Goal: Navigation & Orientation: Understand site structure

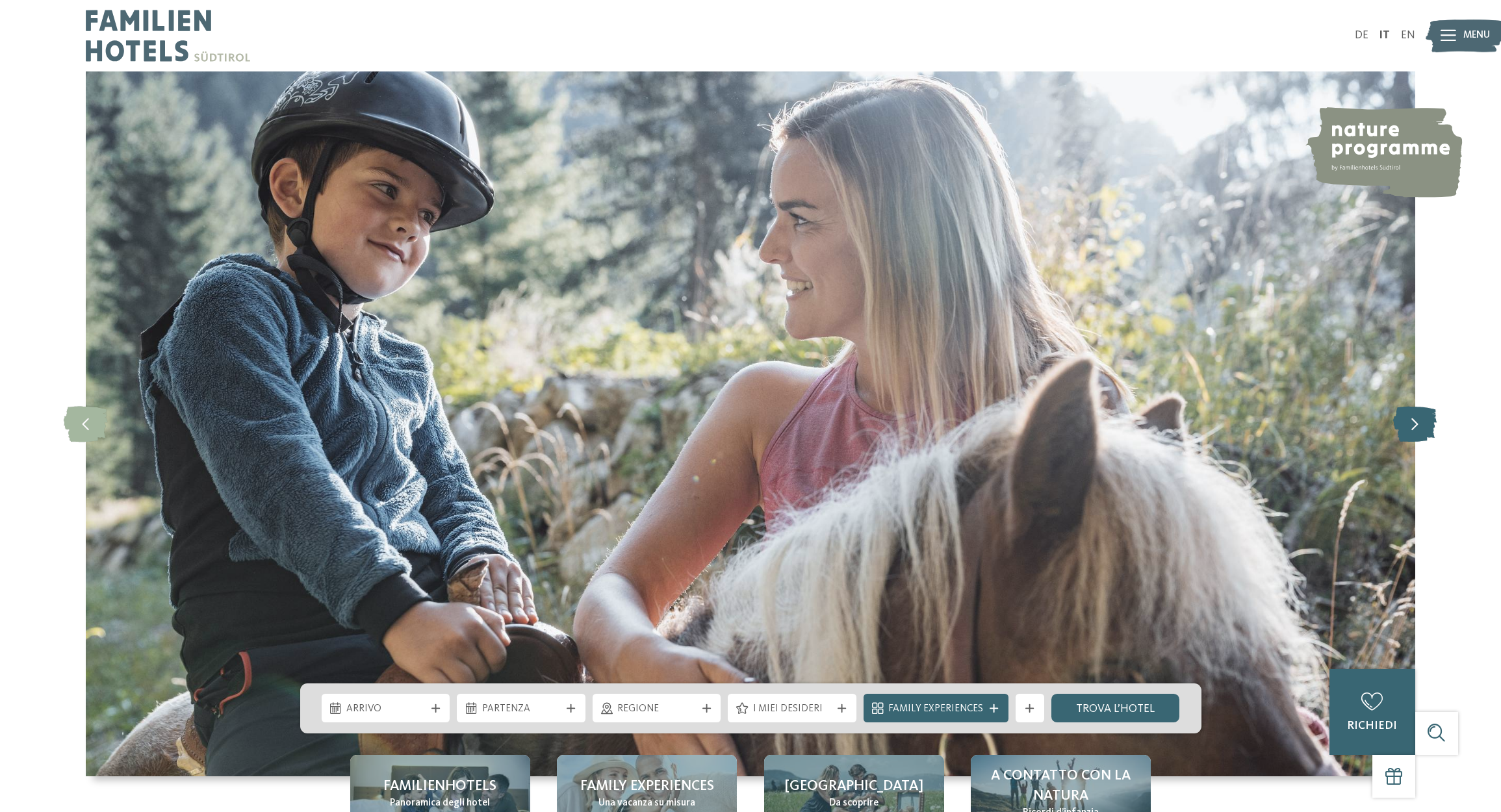
click at [1419, 428] on icon at bounding box center [1414, 423] width 43 height 36
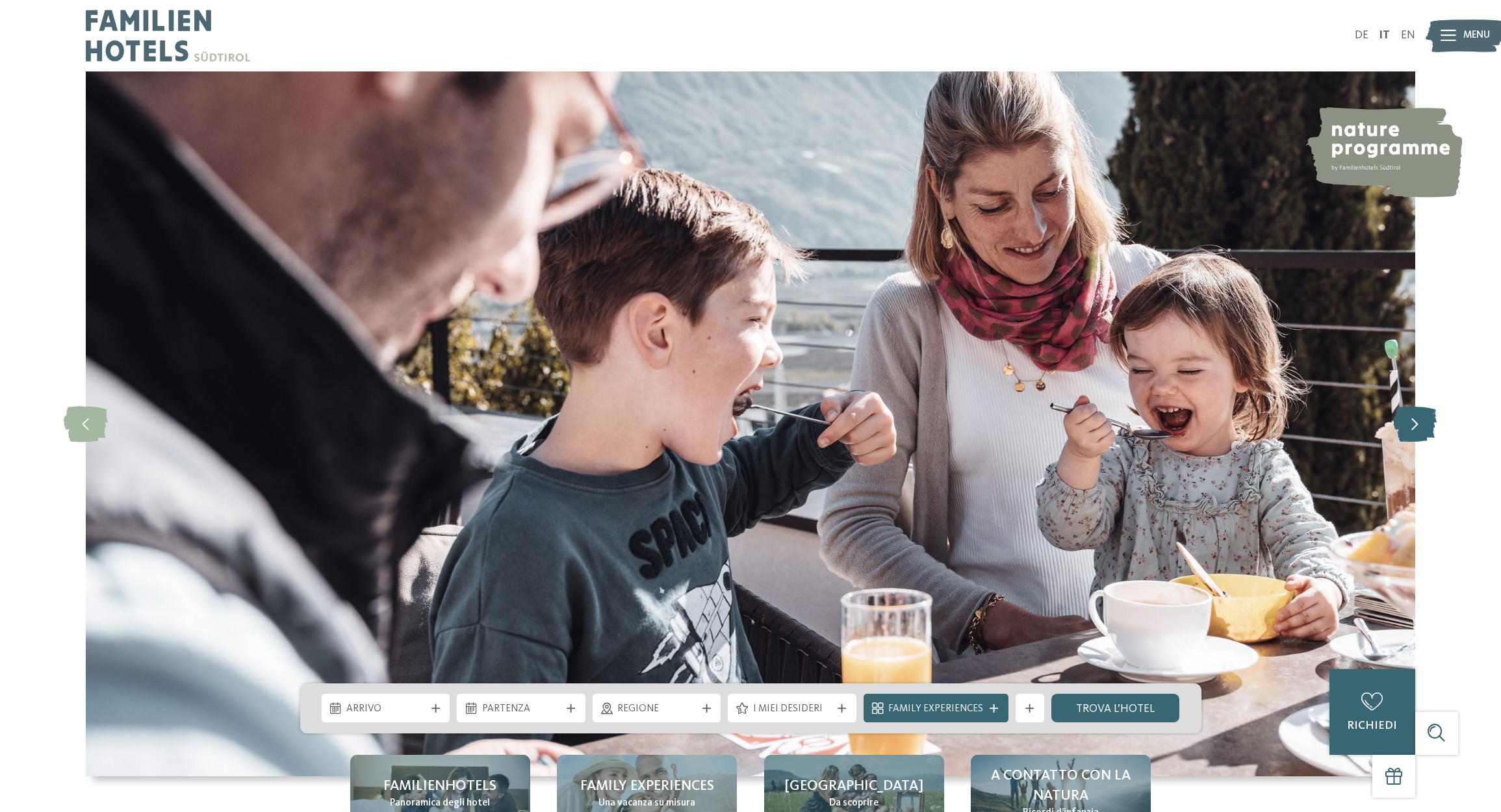
click at [1417, 423] on icon at bounding box center [1414, 423] width 43 height 36
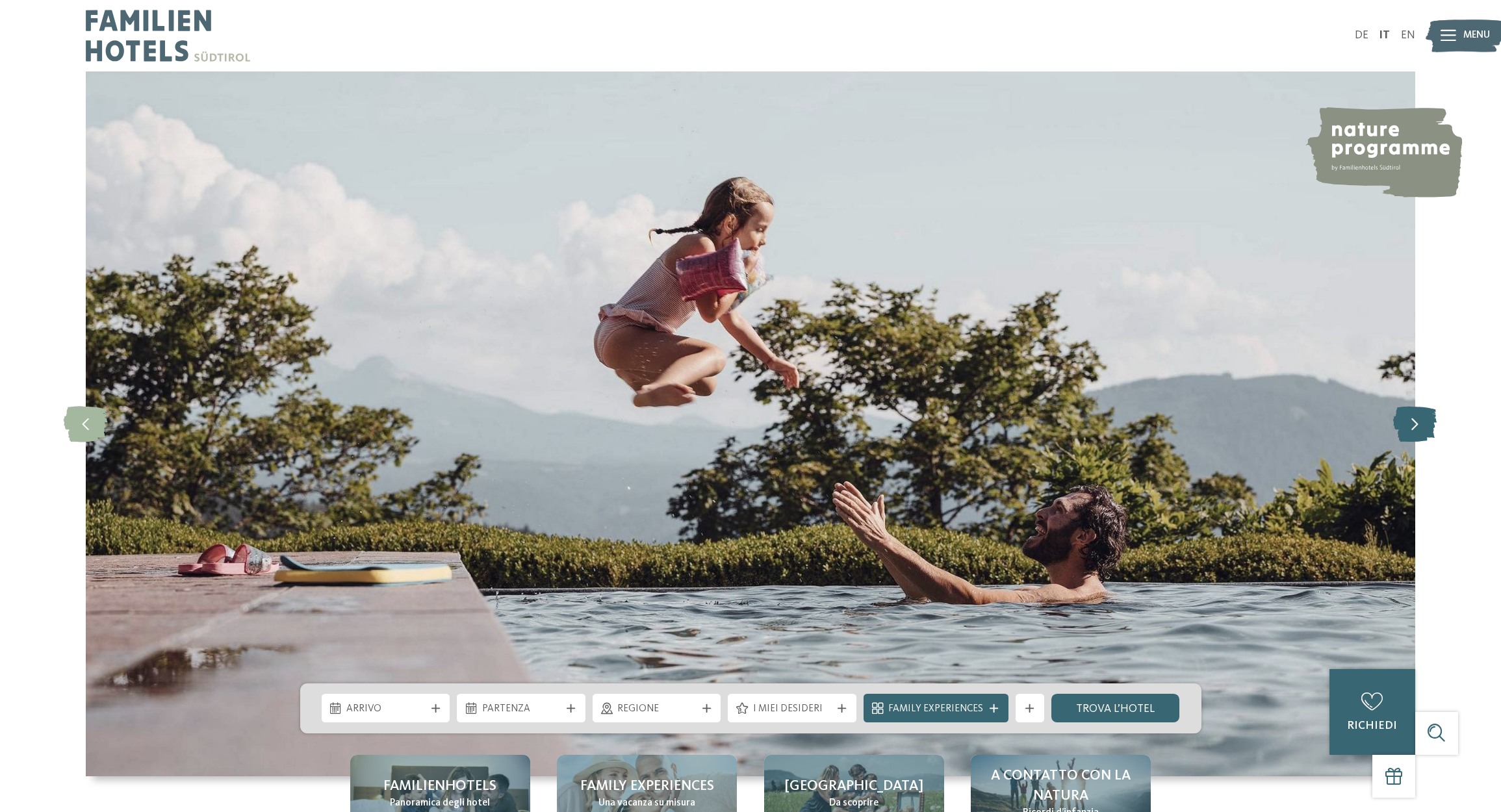
click at [1417, 423] on icon at bounding box center [1414, 423] width 43 height 36
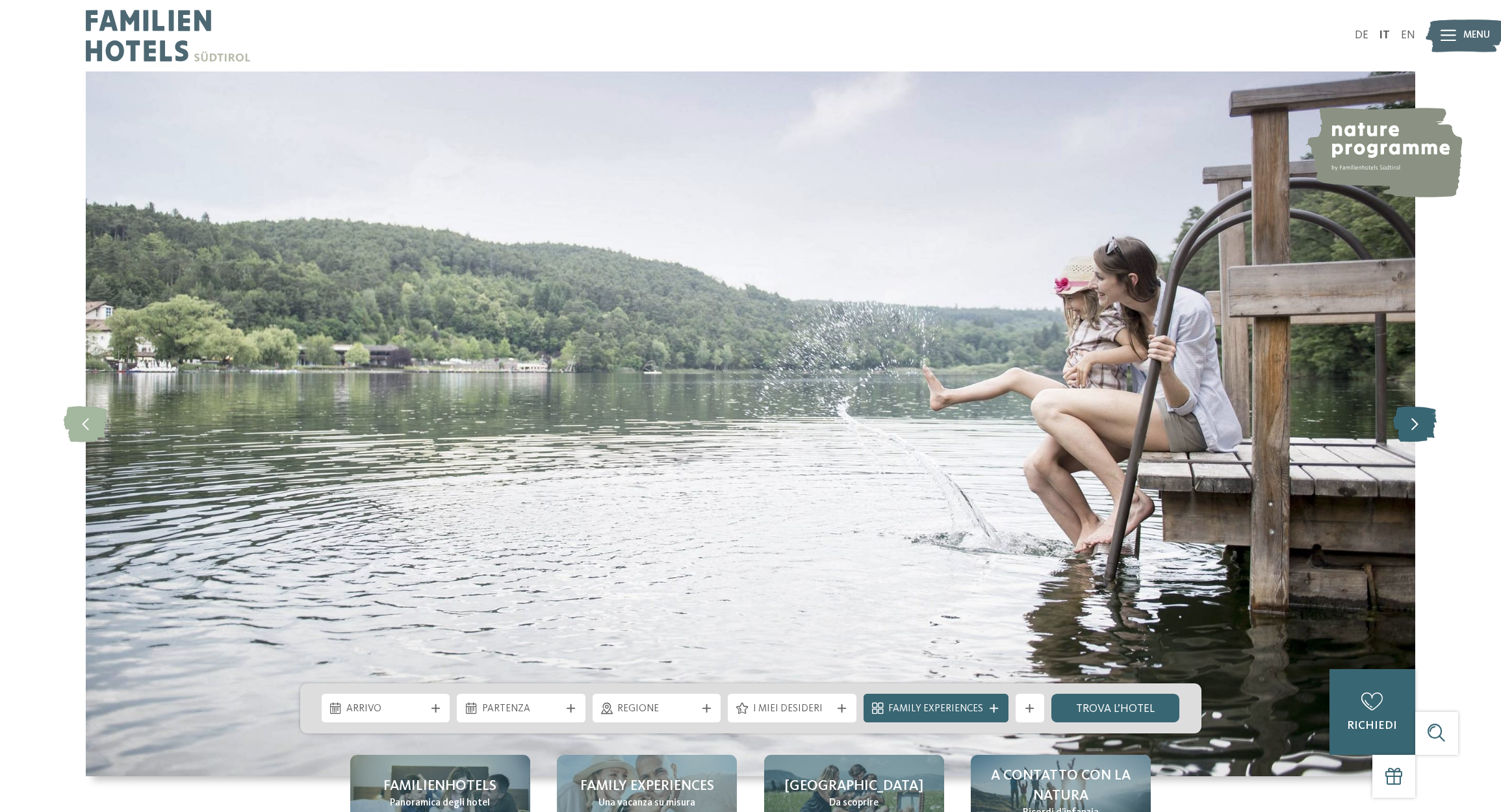
click at [1416, 424] on icon at bounding box center [1414, 423] width 43 height 36
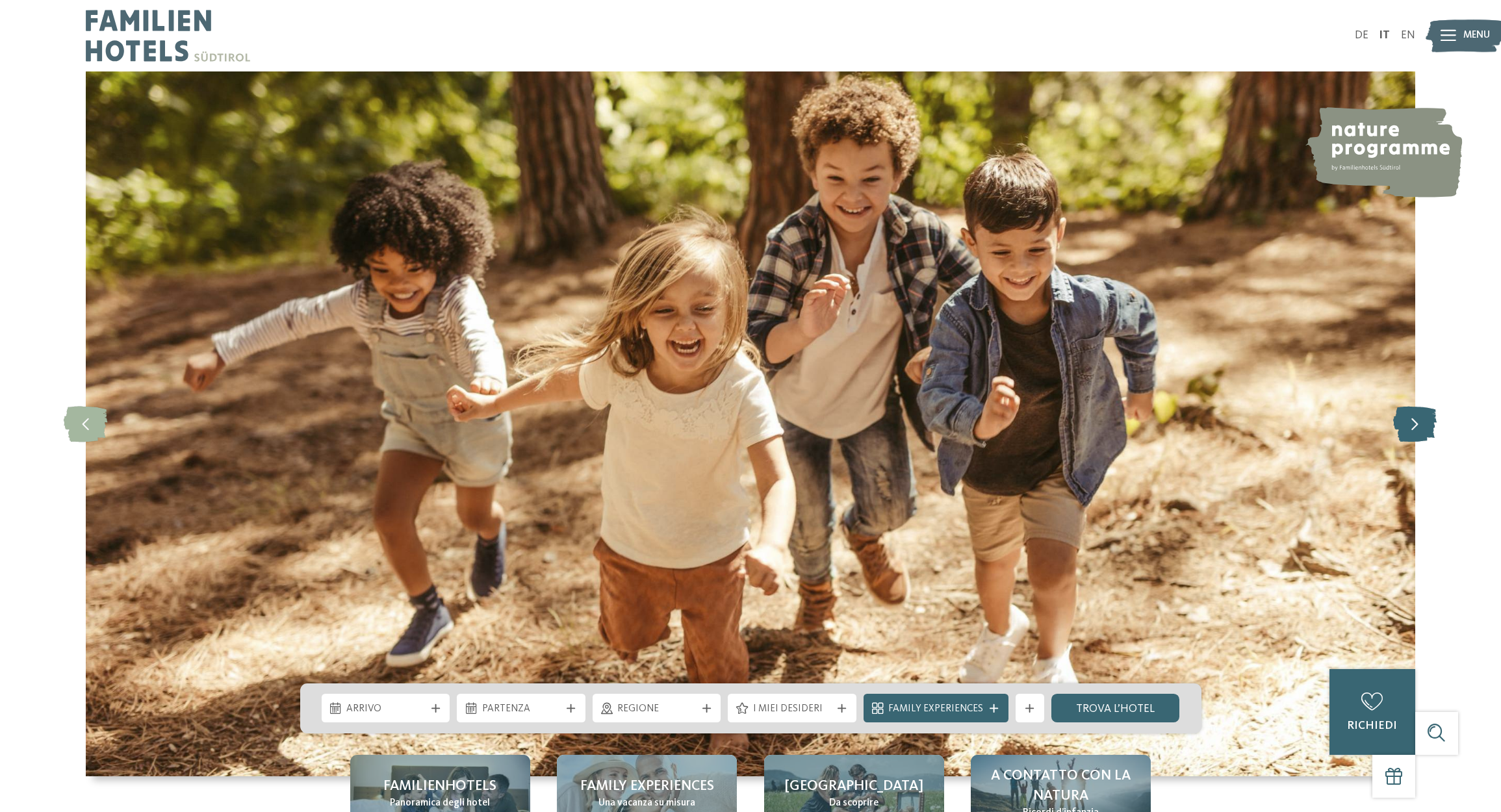
click at [1416, 424] on icon at bounding box center [1414, 423] width 43 height 36
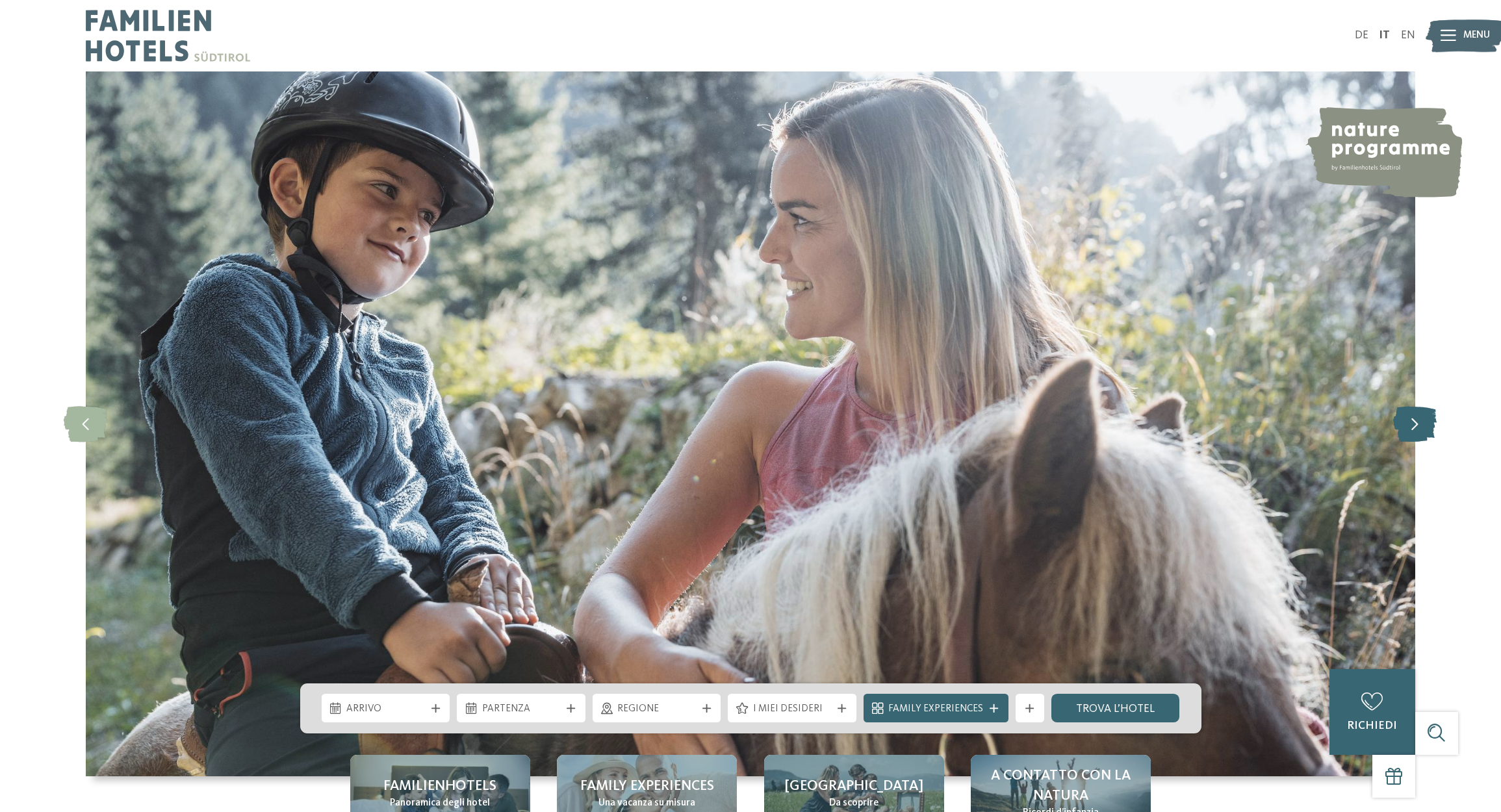
click at [1416, 424] on icon at bounding box center [1414, 423] width 43 height 36
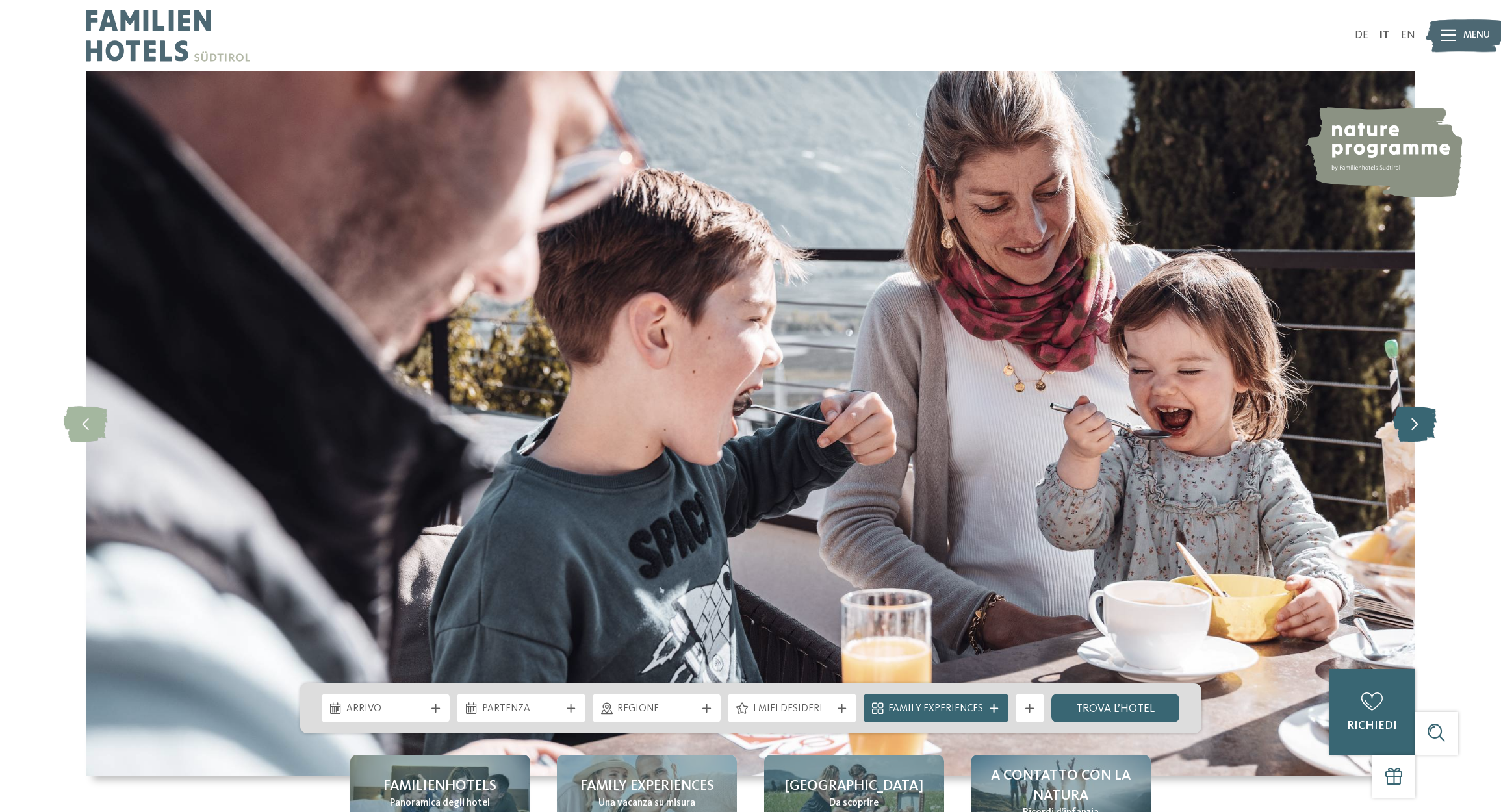
click at [1416, 424] on icon at bounding box center [1414, 423] width 43 height 36
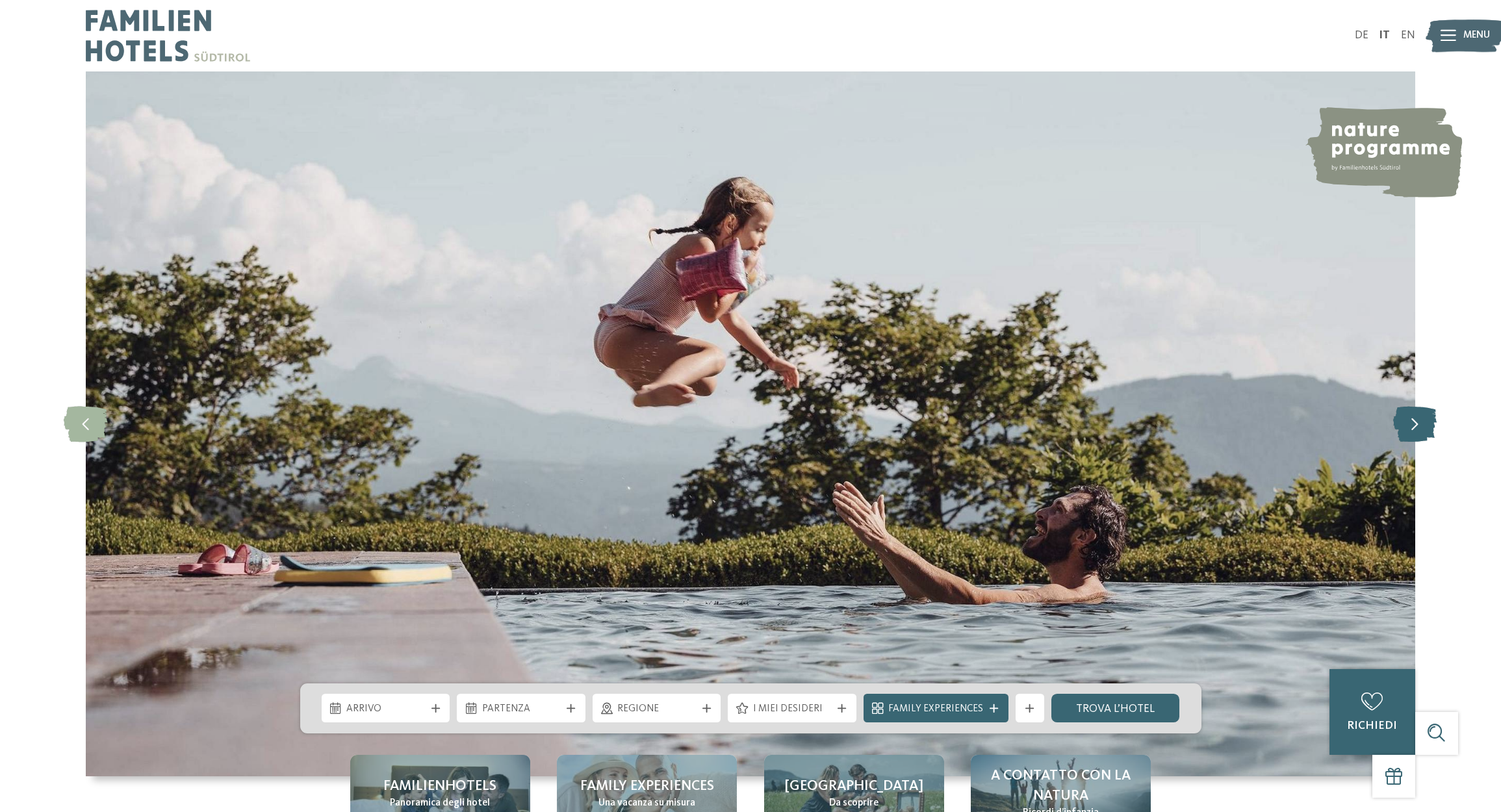
click at [1416, 424] on icon at bounding box center [1414, 423] width 43 height 36
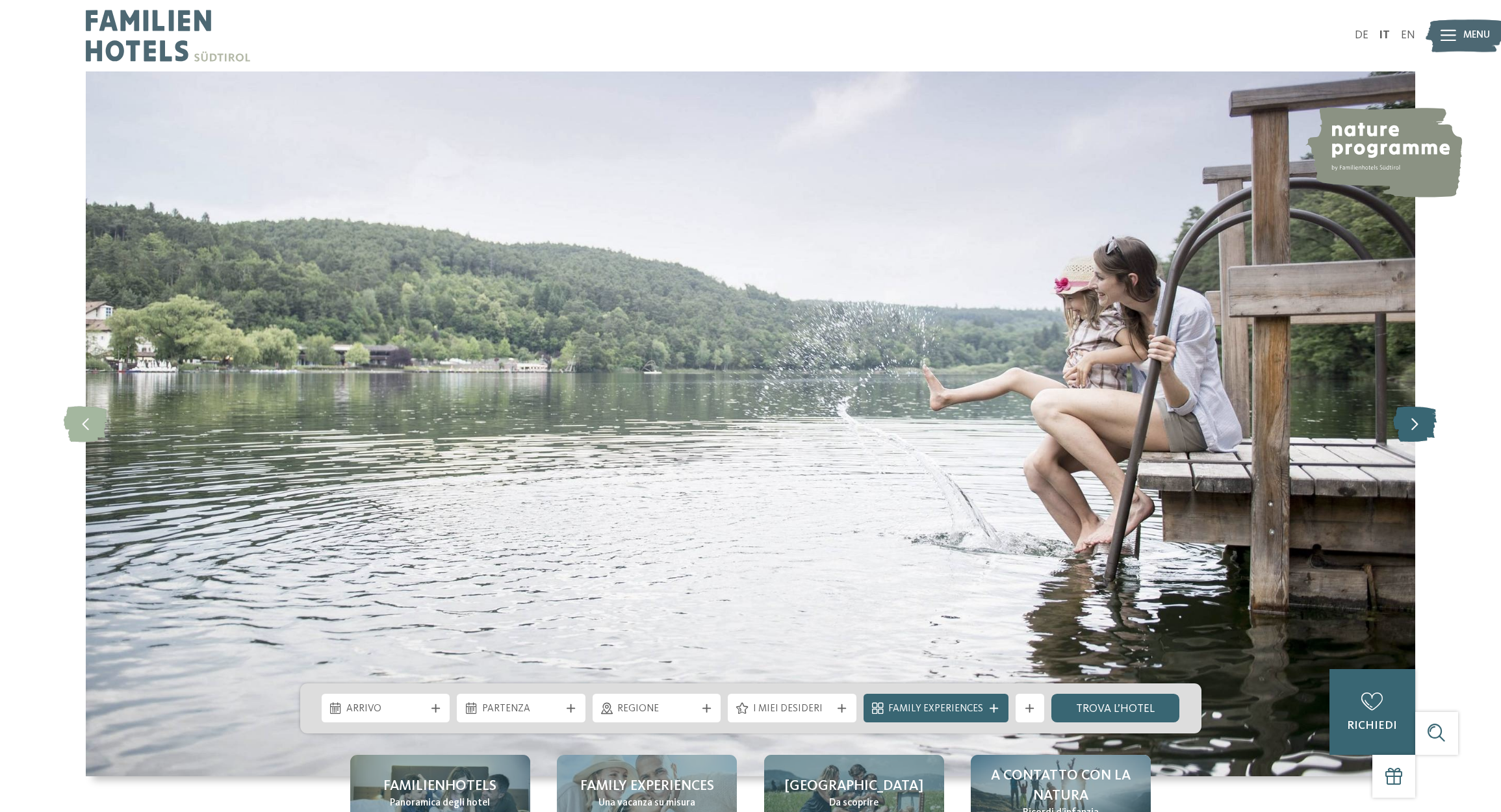
click at [1416, 424] on icon at bounding box center [1414, 423] width 43 height 36
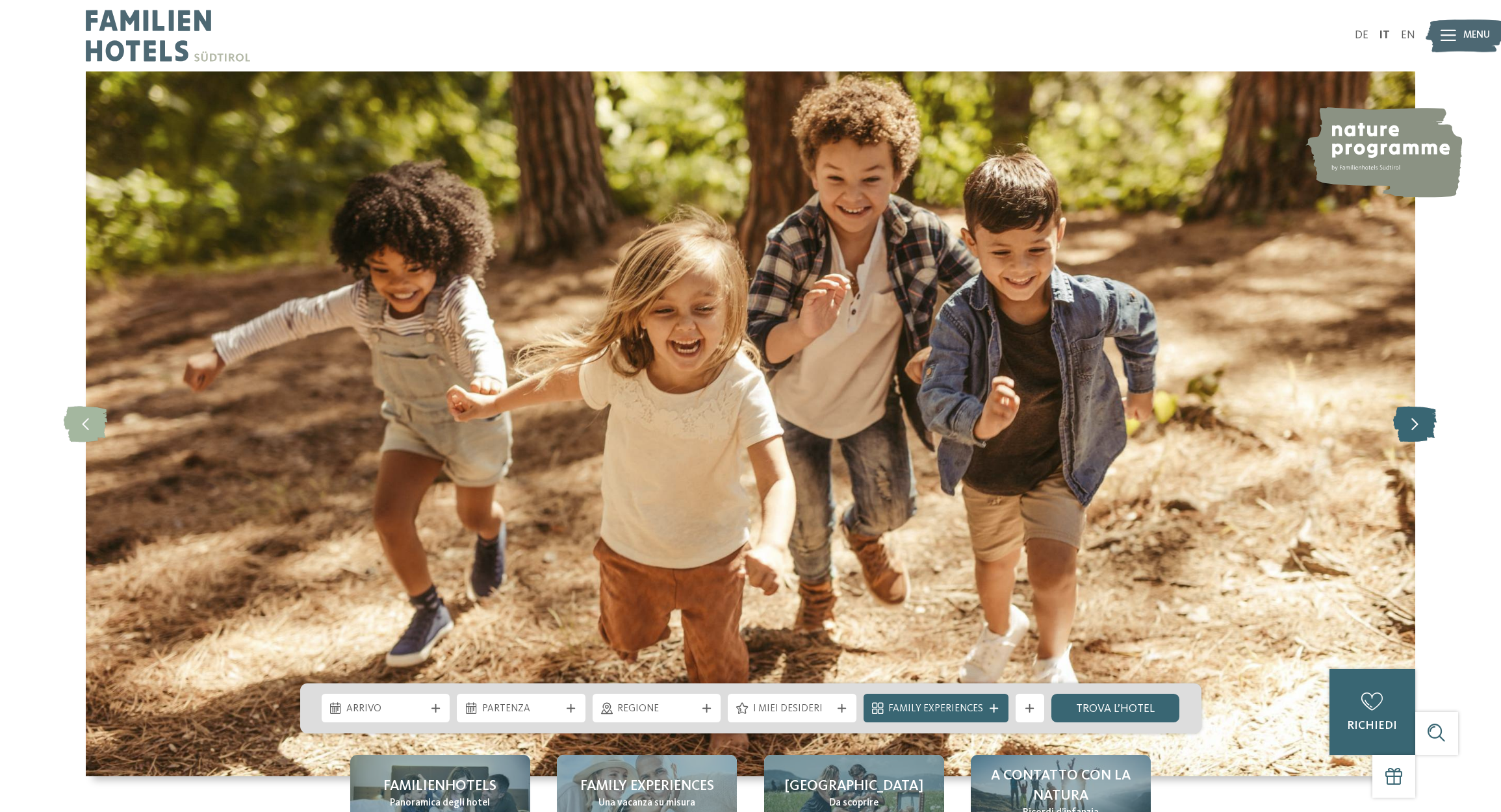
click at [1416, 424] on icon at bounding box center [1414, 423] width 43 height 36
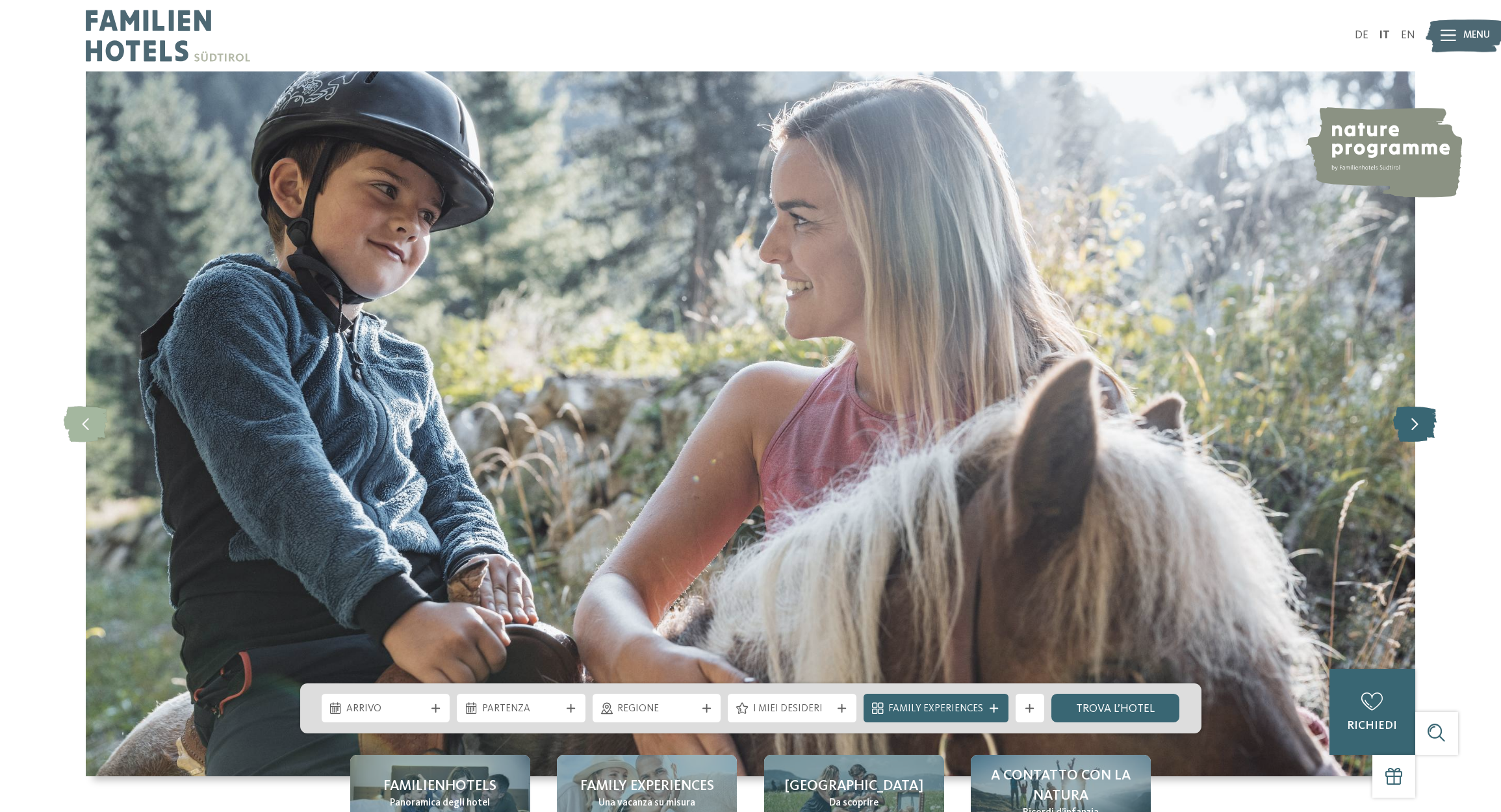
click at [1416, 424] on icon at bounding box center [1414, 423] width 43 height 36
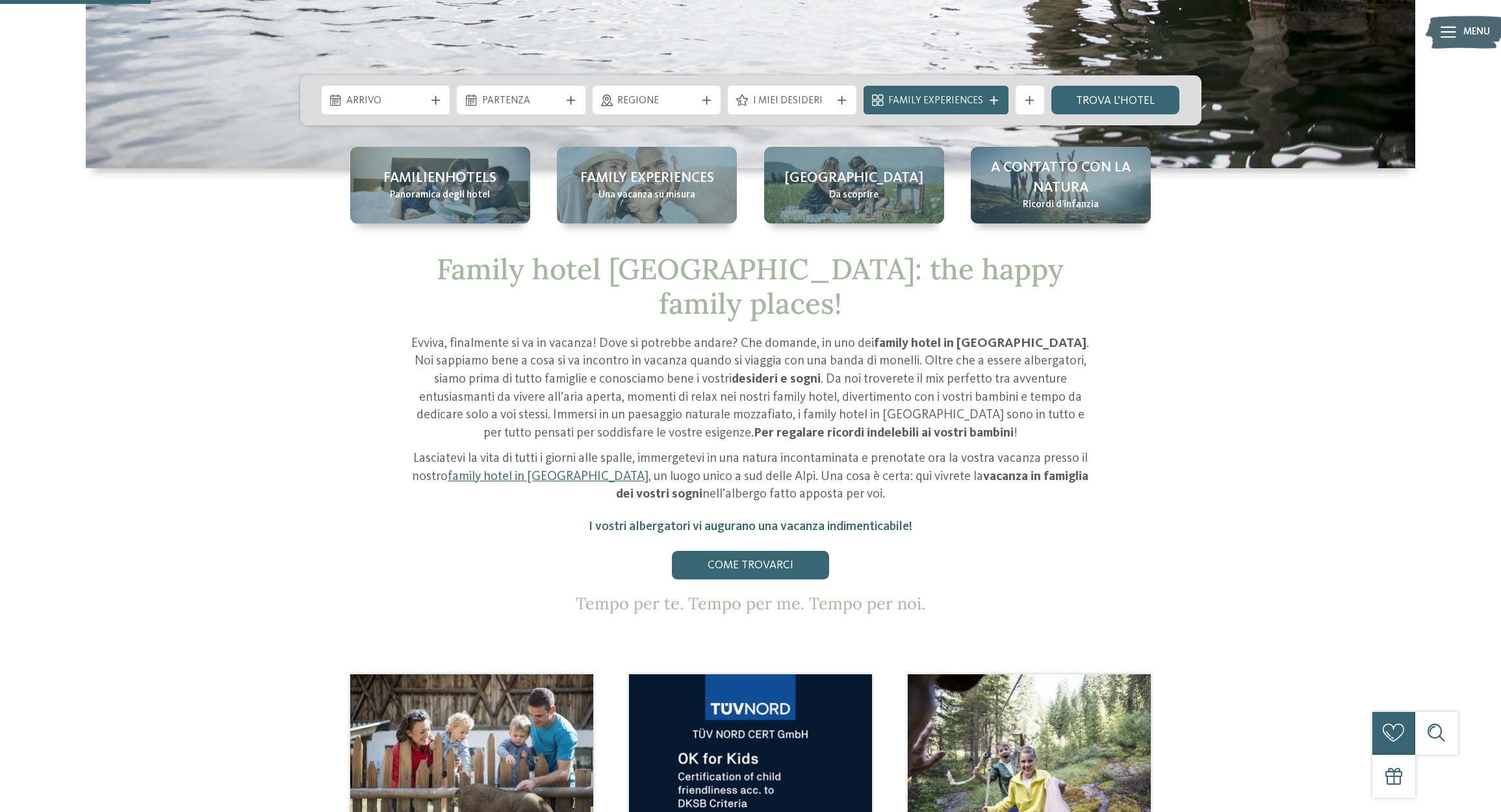
scroll to position [596, 0]
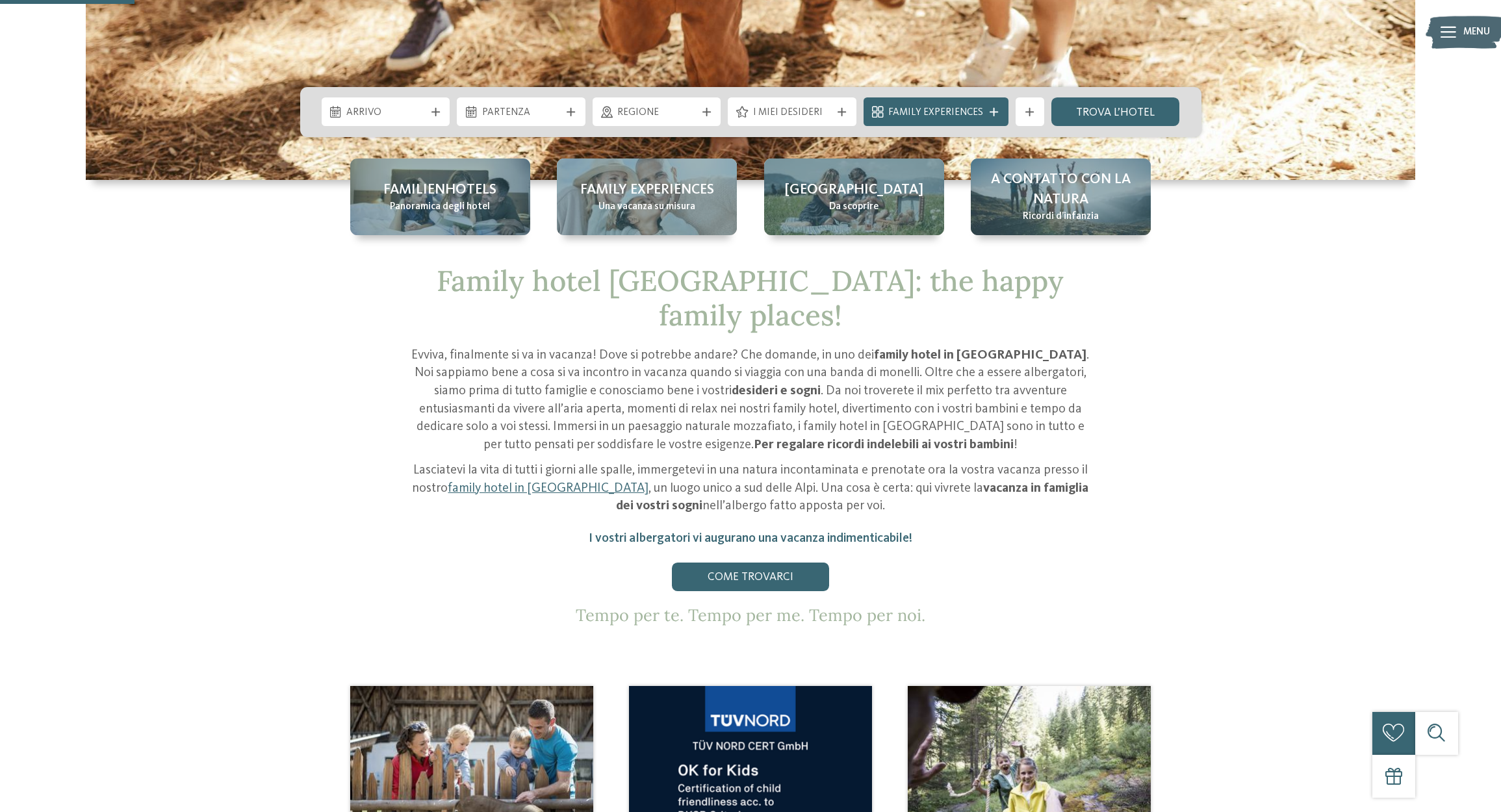
drag, startPoint x: 1498, startPoint y: 107, endPoint x: 1501, endPoint y: 135, distance: 28.2
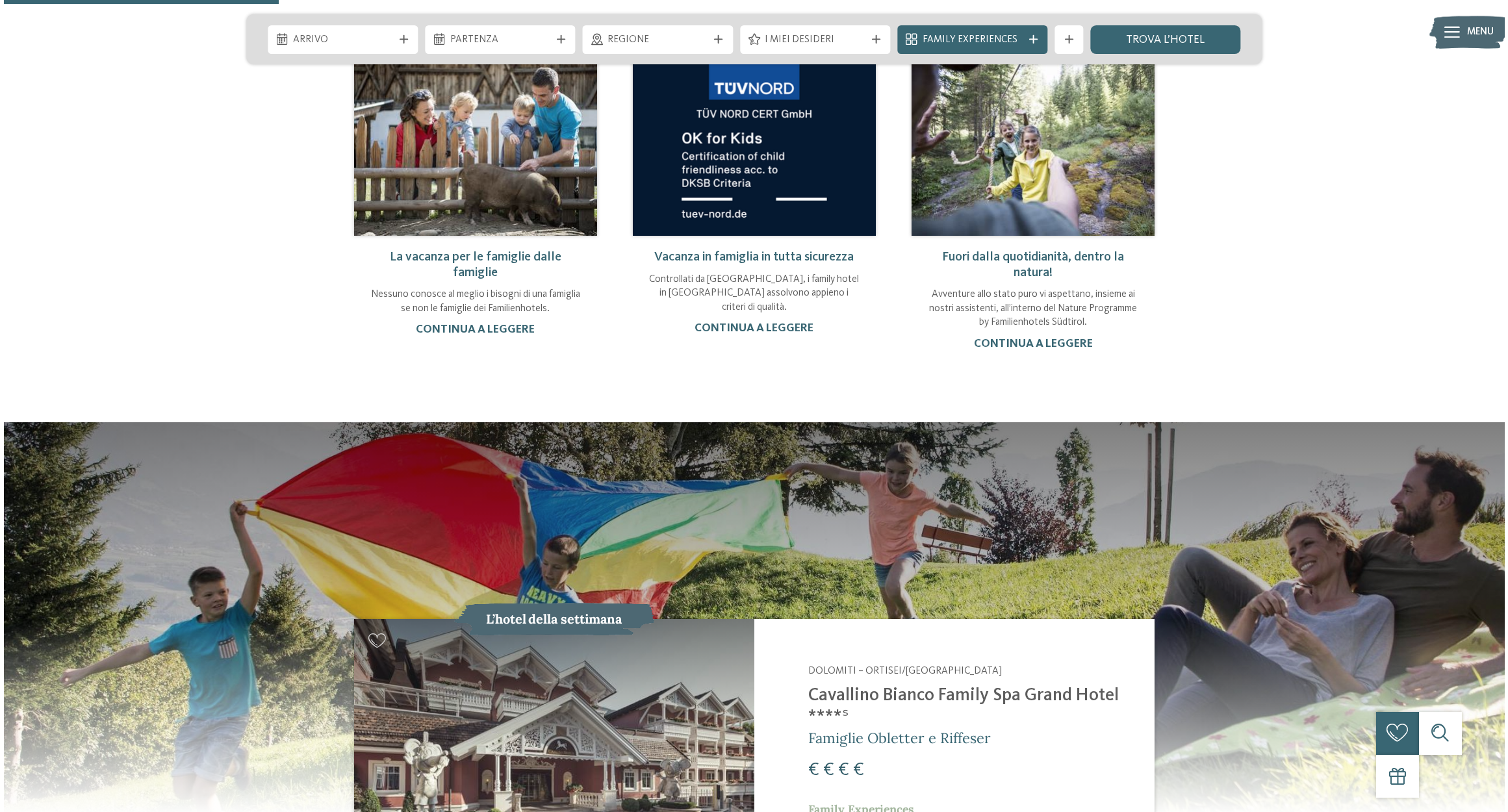
scroll to position [1217, 0]
